Goal: Find specific page/section

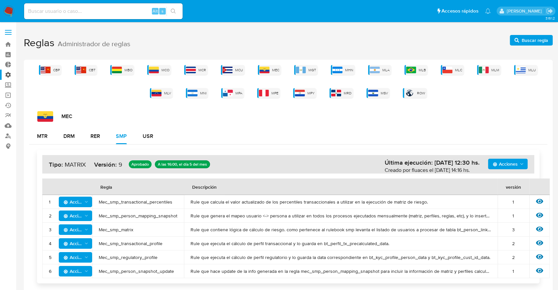
click at [7, 76] on label "Administración" at bounding box center [39, 75] width 79 height 10
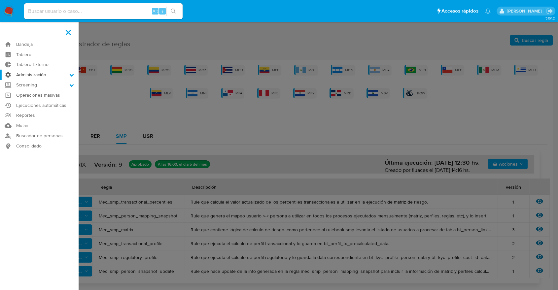
click at [0, 0] on input "Administración" at bounding box center [0, 0] width 0 height 0
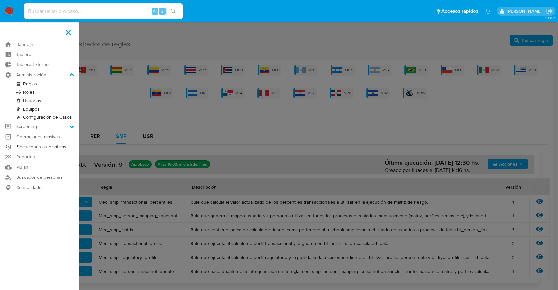
click at [29, 146] on link "Ejecuciones automáticas" at bounding box center [39, 147] width 79 height 10
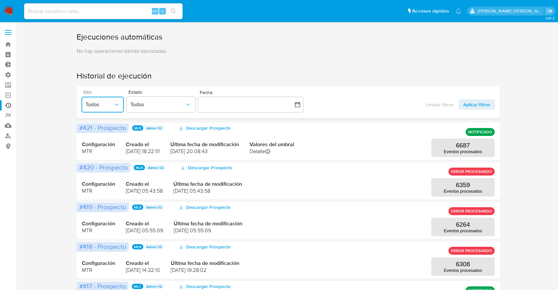
click at [111, 104] on span "Todos" at bounding box center [100, 104] width 28 height 7
click at [115, 109] on button "Todos" at bounding box center [103, 105] width 42 height 16
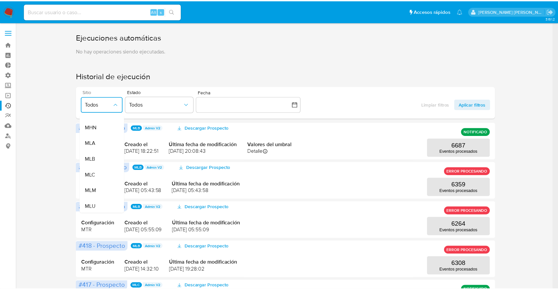
scroll to position [124, 0]
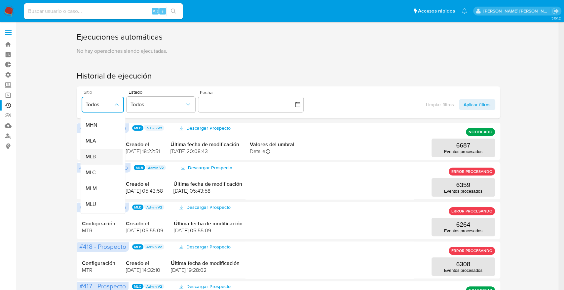
click at [95, 160] on span "MLB" at bounding box center [91, 157] width 10 height 7
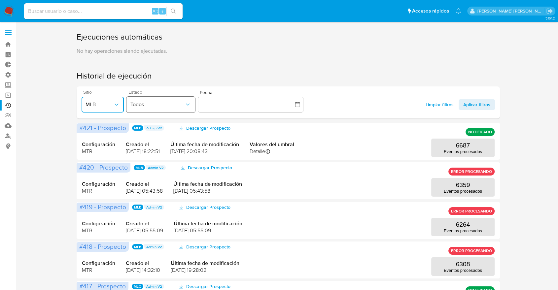
click at [152, 110] on button "Todos" at bounding box center [160, 105] width 69 height 16
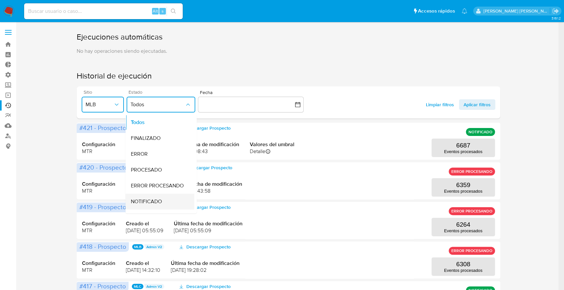
click at [159, 200] on span "NOTIFICADO" at bounding box center [146, 201] width 31 height 7
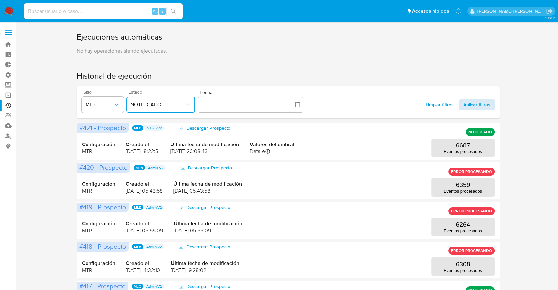
click at [477, 102] on span "Aplicar filtros" at bounding box center [476, 104] width 27 height 11
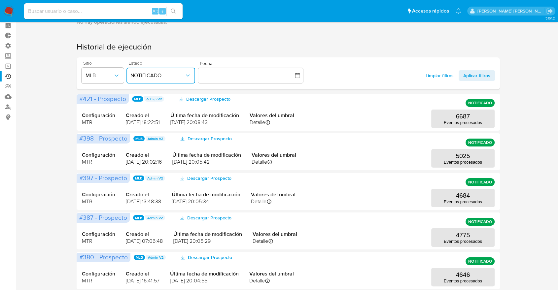
scroll to position [37, 0]
